Goal: Information Seeking & Learning: Learn about a topic

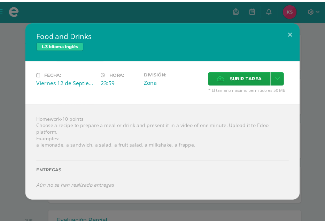
scroll to position [105, 0]
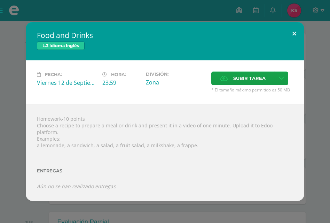
click at [293, 36] on button at bounding box center [295, 34] width 20 height 24
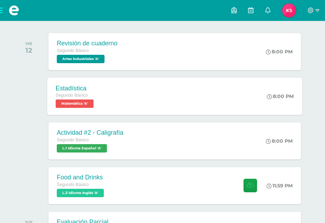
click at [209, 108] on div "Estadística Segundo Básico Matemática 'A' 8:00 PM Estadística Matemática Cargan…" at bounding box center [174, 95] width 255 height 37
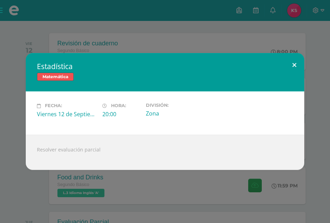
click at [295, 67] on button at bounding box center [295, 65] width 20 height 24
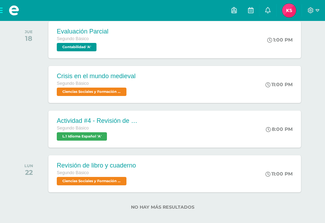
scroll to position [304, 0]
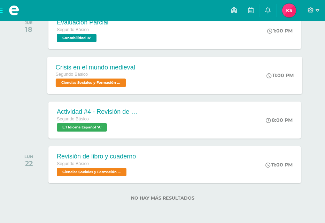
click at [242, 82] on div "Crisis en el mundo medieval Segundo Básico Ciencias Sociales y Formación Ciudad…" at bounding box center [174, 74] width 255 height 37
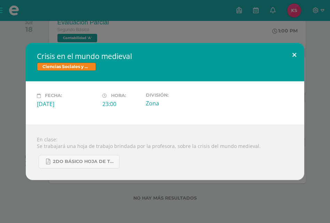
click at [297, 55] on button at bounding box center [295, 55] width 20 height 24
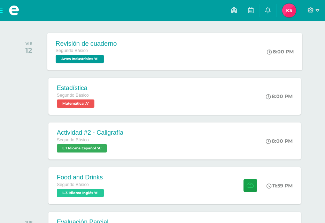
scroll to position [0, 0]
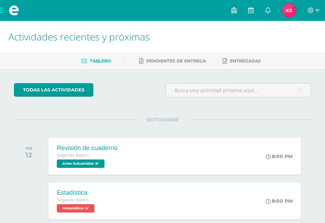
click at [2, 9] on span at bounding box center [14, 10] width 28 height 21
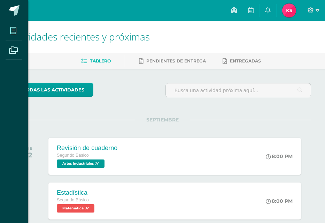
click at [12, 32] on icon at bounding box center [13, 30] width 6 height 7
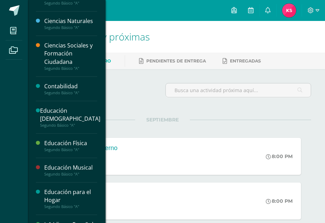
scroll to position [105, 0]
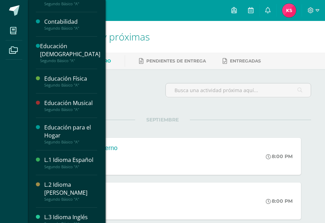
click at [67, 105] on div "Educación Musical" at bounding box center [70, 103] width 53 height 8
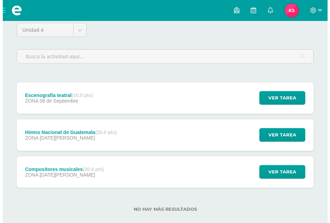
scroll to position [70, 0]
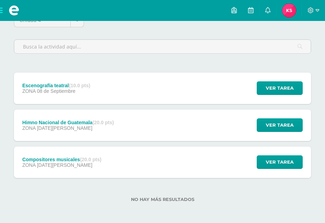
click at [81, 92] on div "ZONA [DATE]" at bounding box center [56, 91] width 68 height 6
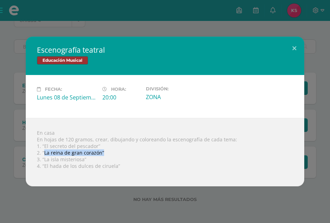
drag, startPoint x: 60, startPoint y: 151, endPoint x: 104, endPoint y: 156, distance: 44.5
click at [104, 156] on div "En casa En hojas de 120 gramos, crear, dibujando y coloreando la escenografía d…" at bounding box center [165, 152] width 279 height 68
copy div "La reina de gran corazón”"
click at [123, 163] on div "En casa En hojas de 120 gramos, crear, dibujando y coloreando la escenografía d…" at bounding box center [165, 152] width 279 height 68
